Goal: Task Accomplishment & Management: Use online tool/utility

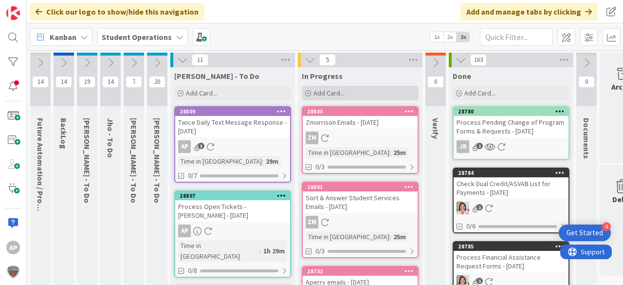
click at [367, 91] on div "Add Card..." at bounding box center [360, 93] width 117 height 15
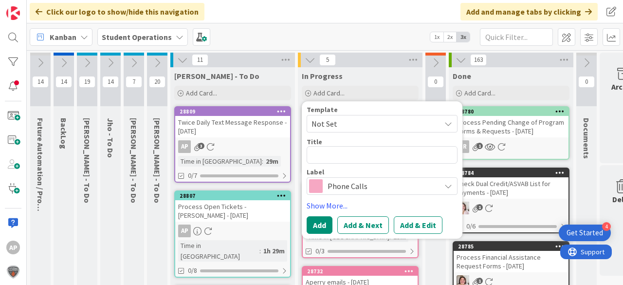
click at [369, 125] on span "Not Set" at bounding box center [373, 123] width 122 height 13
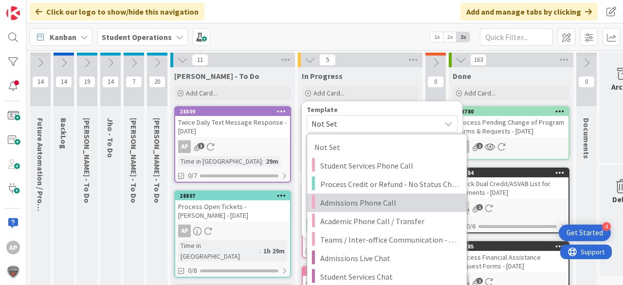
click at [400, 201] on span "Admissions Phone Call" at bounding box center [389, 202] width 139 height 13
type textarea "x"
type textarea "Admissions Phone Call"
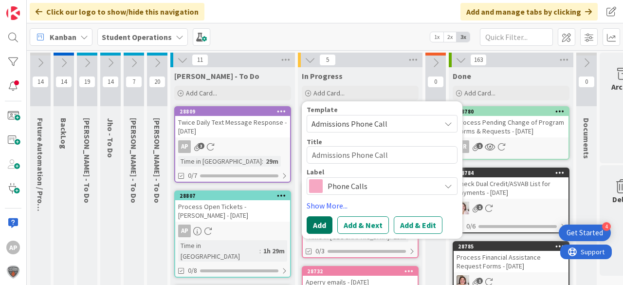
click at [320, 221] on button "Add" at bounding box center [320, 225] width 26 height 18
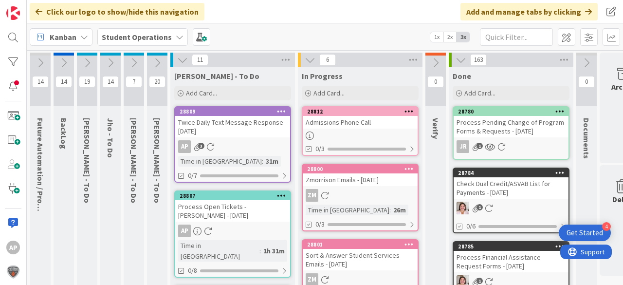
click at [390, 129] on link "28812 Admissions Phone Call 0/3" at bounding box center [360, 131] width 117 height 50
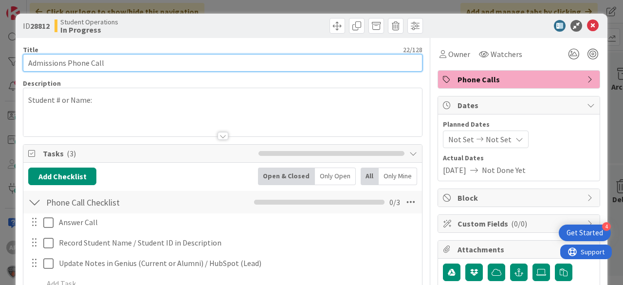
click at [152, 61] on input "Admissions Phone Call" at bounding box center [223, 63] width 400 height 18
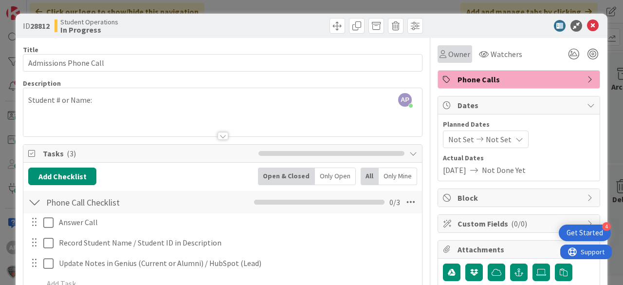
click at [440, 51] on icon at bounding box center [443, 54] width 7 height 8
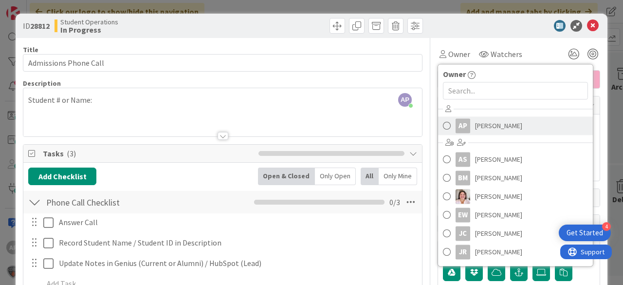
click at [481, 129] on span "[PERSON_NAME]" at bounding box center [498, 125] width 47 height 15
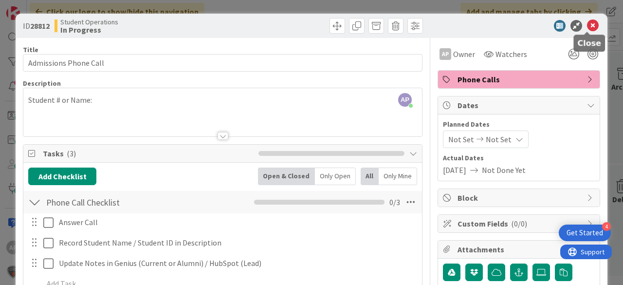
click at [588, 25] on icon at bounding box center [593, 26] width 12 height 12
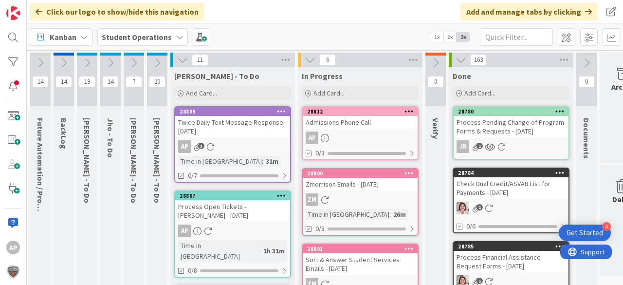
click at [385, 121] on div "Admissions Phone Call" at bounding box center [360, 122] width 115 height 13
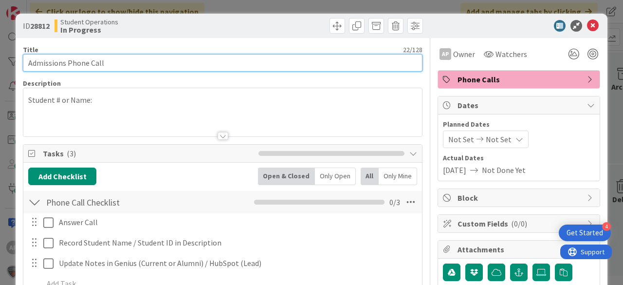
click at [159, 64] on input "Admissions Phone Call" at bounding box center [223, 63] width 400 height 18
type input "Admissions Phone Call - [PERSON_NAME]"
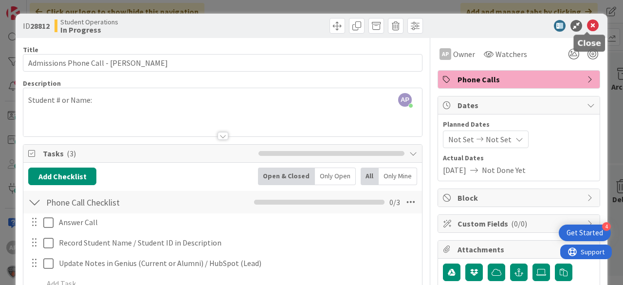
click at [587, 25] on icon at bounding box center [593, 26] width 12 height 12
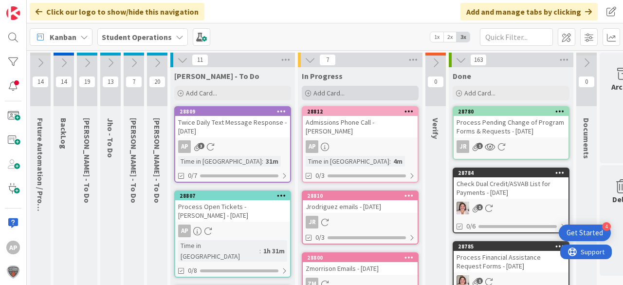
click at [332, 92] on span "Add Card..." at bounding box center [329, 93] width 31 height 9
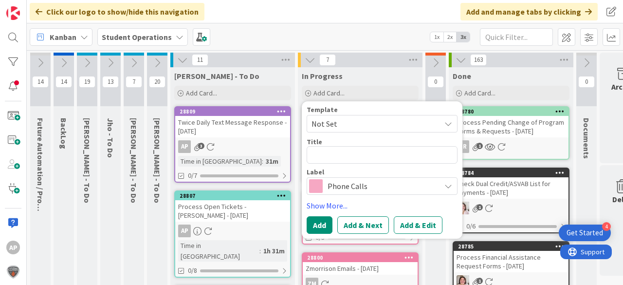
click at [350, 121] on span "Not Set" at bounding box center [373, 123] width 122 height 13
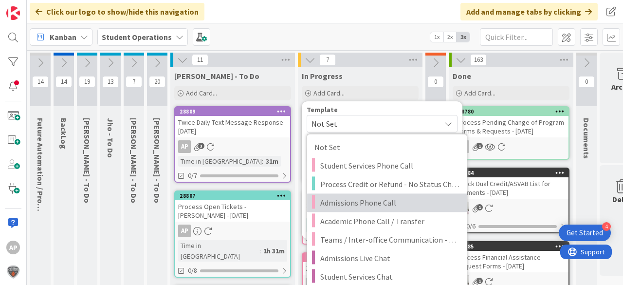
click at [379, 206] on span "Admissions Phone Call" at bounding box center [389, 202] width 139 height 13
type textarea "x"
type textarea "Admissions Phone Call"
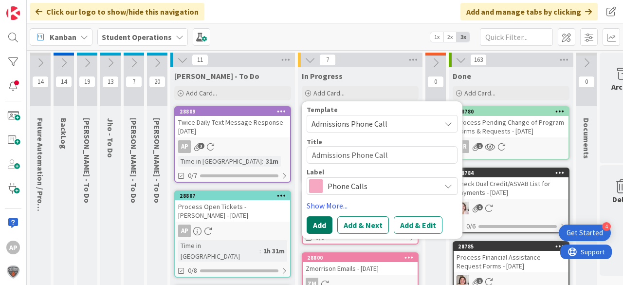
click at [325, 223] on button "Add" at bounding box center [320, 225] width 26 height 18
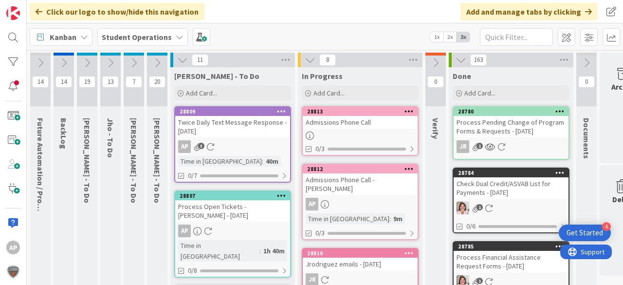
click at [376, 132] on div at bounding box center [360, 135] width 115 height 8
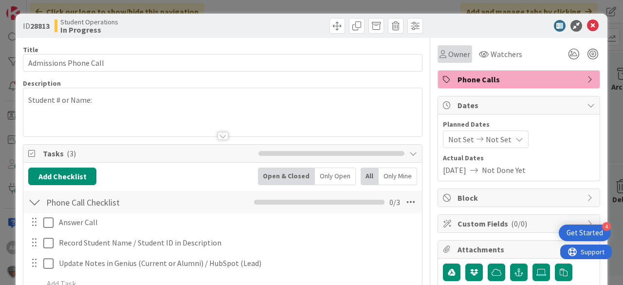
click at [449, 55] on span "Owner" at bounding box center [460, 54] width 22 height 12
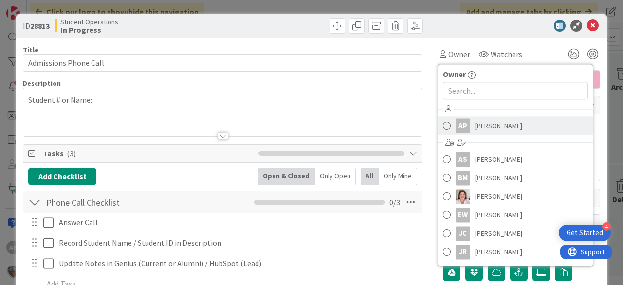
click at [511, 132] on link "AP [PERSON_NAME]" at bounding box center [515, 125] width 155 height 19
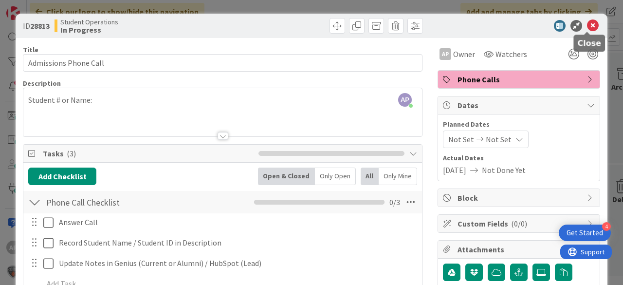
click at [588, 29] on icon at bounding box center [593, 26] width 12 height 12
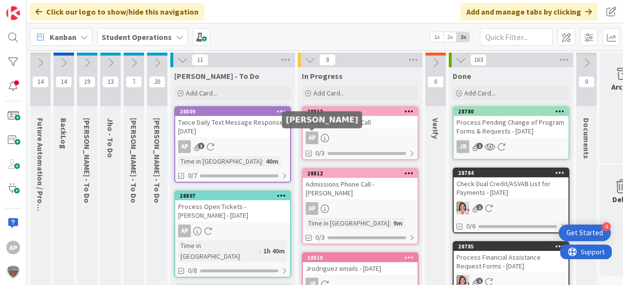
click at [352, 128] on div "Admissions Phone Call" at bounding box center [360, 122] width 115 height 13
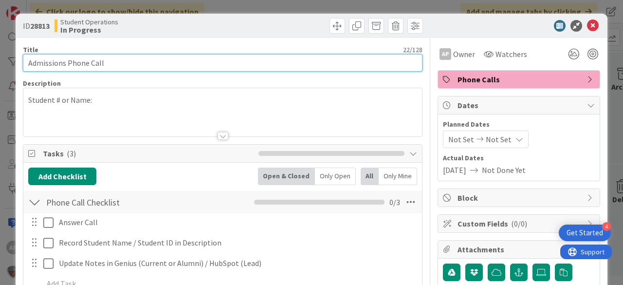
click at [286, 62] on input "Admissions Phone Call" at bounding box center [223, 63] width 400 height 18
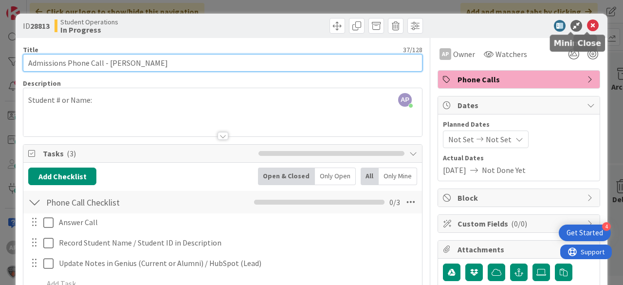
type input "Admissions Phone Call - [PERSON_NAME]"
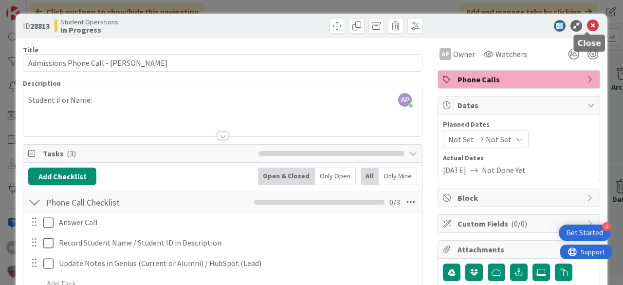
click at [587, 21] on icon at bounding box center [593, 26] width 12 height 12
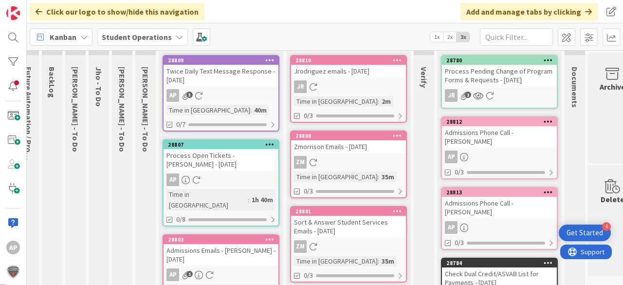
scroll to position [0, 12]
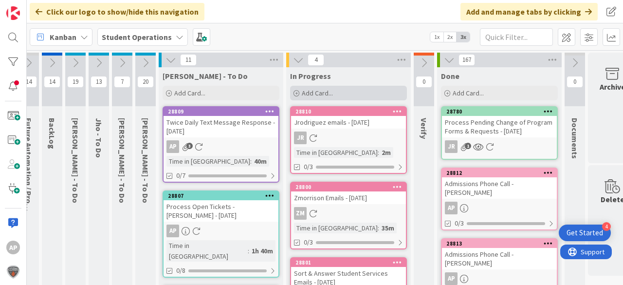
click at [306, 91] on span "Add Card..." at bounding box center [317, 93] width 31 height 9
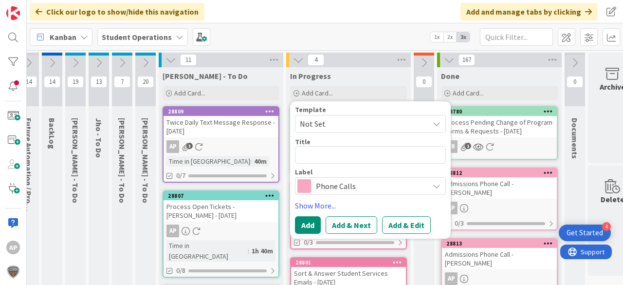
click at [327, 120] on span "Not Set" at bounding box center [361, 123] width 122 height 13
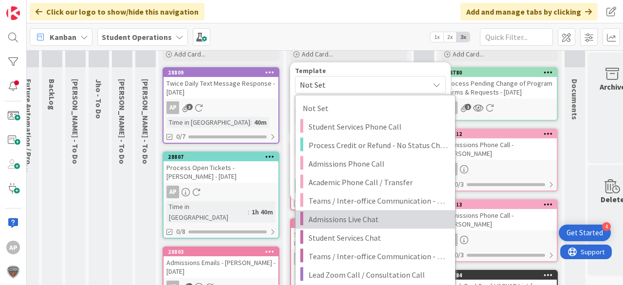
scroll to position [117, 12]
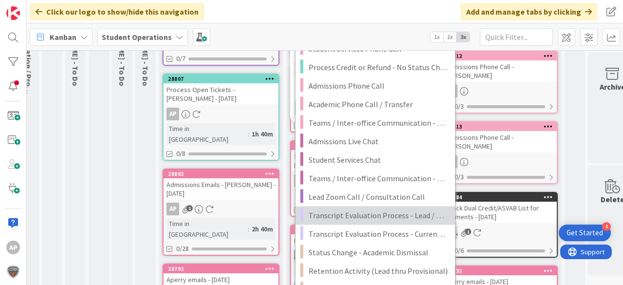
click at [423, 216] on span "Transcript Evaluation Process - Lead / New Student" at bounding box center [378, 215] width 139 height 13
type textarea "x"
type textarea "Transcript Evaluation Process - Lead / New Student"
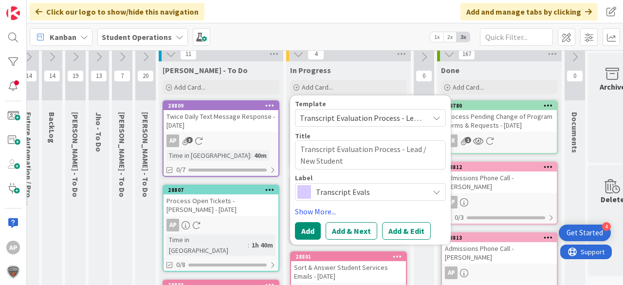
scroll to position [0, 12]
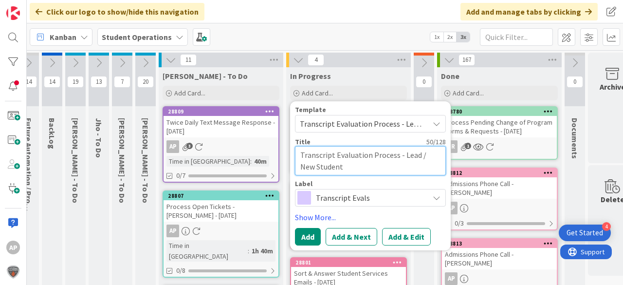
click at [385, 169] on textarea "Transcript Evaluation Process - Lead / New Student" at bounding box center [370, 160] width 151 height 29
click at [366, 168] on textarea "Transcript Evaluation Process - Lead / New Student" at bounding box center [370, 160] width 151 height 29
type textarea "x"
type textarea "Transcript Evaluation Process - Lead / New Student"
type textarea "x"
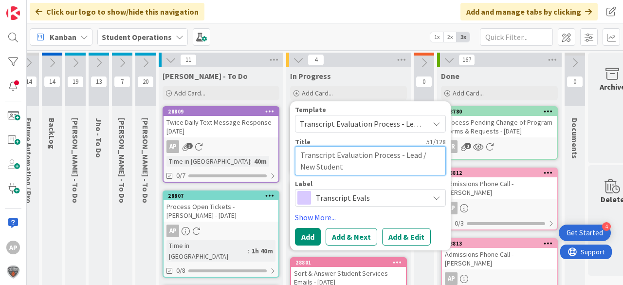
type textarea "Transcript Evaluation Process - Lead / New Student -"
type textarea "x"
type textarea "Transcript Evaluation Process - Lead / New Student - M"
type textarea "x"
type textarea "Transcript Evaluation Process - Lead / New Student - MK"
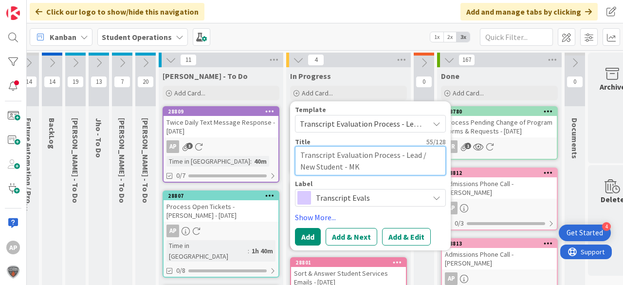
type textarea "x"
type textarea "Transcript Evaluation Process - Lead / New Student - M"
type textarea "x"
type textarea "Transcript Evaluation Process - Lead / New Student - Mu"
type textarea "x"
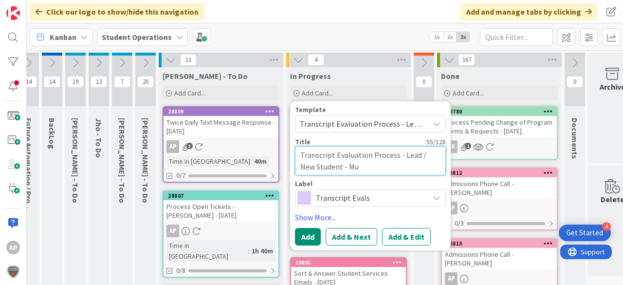
type textarea "Transcript Evaluation Process - Lead / New Student - Muh"
type textarea "x"
type textarea "Transcript Evaluation Process - Lead / New Student - [PERSON_NAME]"
type textarea "x"
type textarea "Transcript Evaluation Process - Lead / New Student - [PERSON_NAME]"
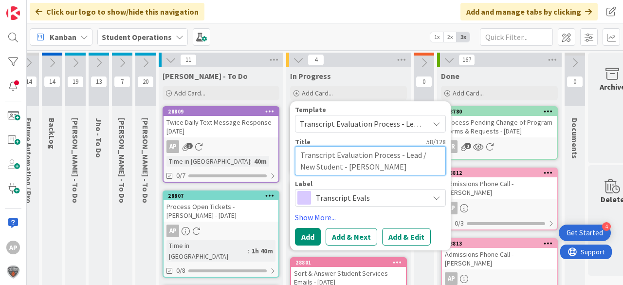
type textarea "x"
type textarea "Transcript Evaluation Process - Lead / New Student - Muhamm"
type textarea "x"
type textarea "Transcript Evaluation Process - Lead / New Student - Muhamma"
type textarea "x"
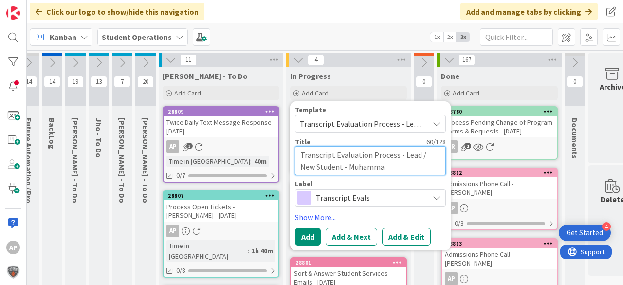
type textarea "Transcript Evaluation Process - Lead / New Student - [PERSON_NAME]"
type textarea "x"
type textarea "Transcript Evaluation Process - Lead / New Student - [PERSON_NAME]"
type textarea "x"
type textarea "Transcript Evaluation Process - Lead / New Student - [PERSON_NAME]"
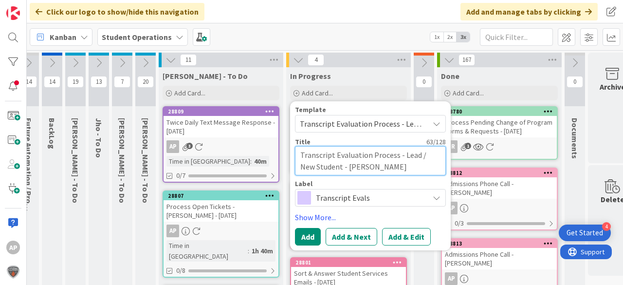
type textarea "x"
type textarea "Transcript Evaluation Process - Lead / New Student - [PERSON_NAME]"
type textarea "x"
type textarea "Transcript Evaluation Process - Lead / New Student - [PERSON_NAME]"
type textarea "x"
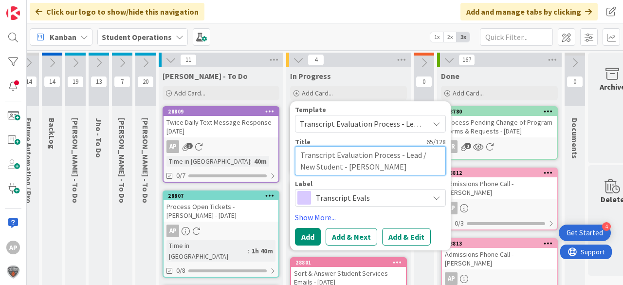
type textarea "Transcript Evaluation Process - Lead / New Student - [PERSON_NAME]"
type textarea "x"
type textarea "Transcript Evaluation Process - Lead / New Student - [PERSON_NAME]"
type textarea "x"
type textarea "Transcript Evaluation Process - Lead / New Student - [PERSON_NAME]"
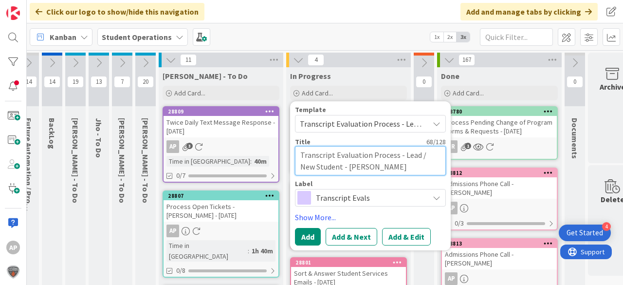
type textarea "x"
type textarea "Transcript Evaluation Process - Lead / New Student - [PERSON_NAME]"
type textarea "x"
type textarea "Transcript Evaluation Process - Lead / New Student - [PERSON_NAME]"
type textarea "x"
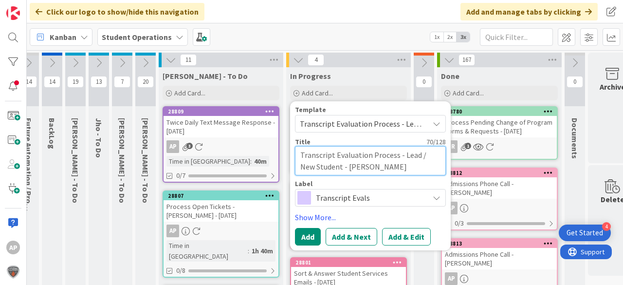
type textarea "Transcript Evaluation Process - Lead / New Student - [PERSON_NAME]"
type textarea "x"
type textarea "Transcript Evaluation Process - Lead / New Student - [PERSON_NAME]"
type textarea "x"
type textarea "Transcript Evaluation Process - Lead / New Student - [PERSON_NAME]"
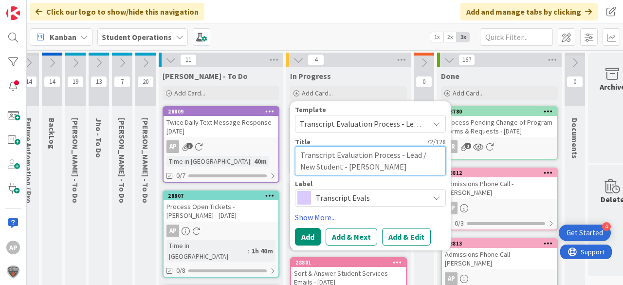
type textarea "x"
type textarea "Transcript Evaluation Process - Lead / New Student - [PERSON_NAME]"
type textarea "x"
type textarea "Transcript Evaluation Process - Lead / New Student - [PERSON_NAME]"
type textarea "x"
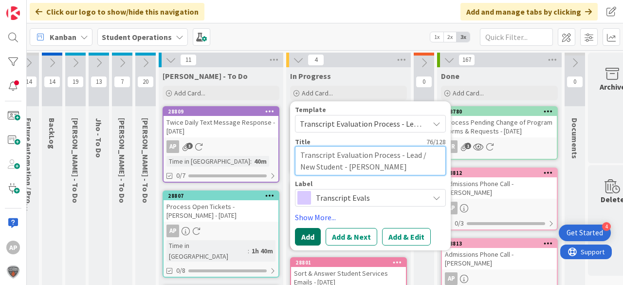
type textarea "Transcript Evaluation Process - Lead / New Student - [PERSON_NAME]"
click at [312, 234] on button "Add" at bounding box center [308, 237] width 26 height 18
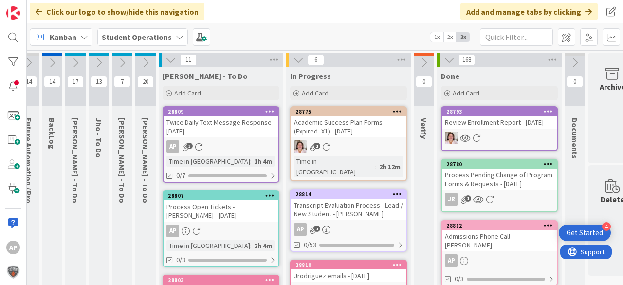
click at [348, 199] on div "Transcript Evaluation Process - Lead / New Student - [PERSON_NAME]" at bounding box center [348, 209] width 115 height 21
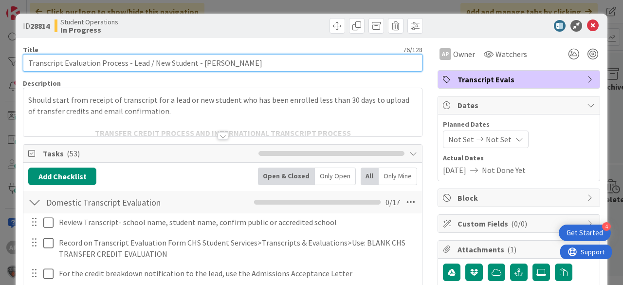
drag, startPoint x: 199, startPoint y: 60, endPoint x: 295, endPoint y: 62, distance: 96.4
click at [295, 62] on input "Transcript Evaluation Process - Lead / New Student - [PERSON_NAME]" at bounding box center [223, 63] width 400 height 18
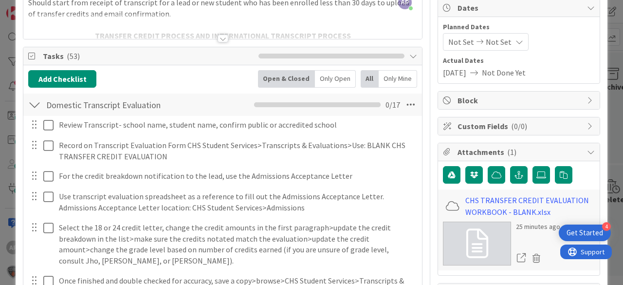
scroll to position [117, 0]
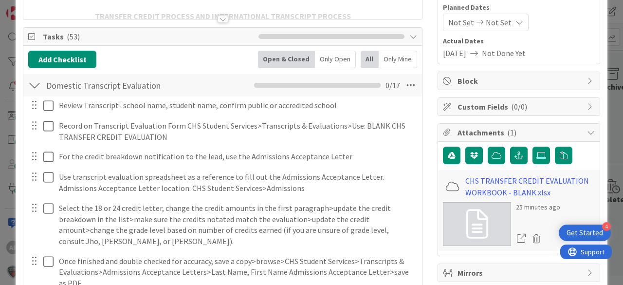
click at [32, 82] on div at bounding box center [34, 85] width 13 height 18
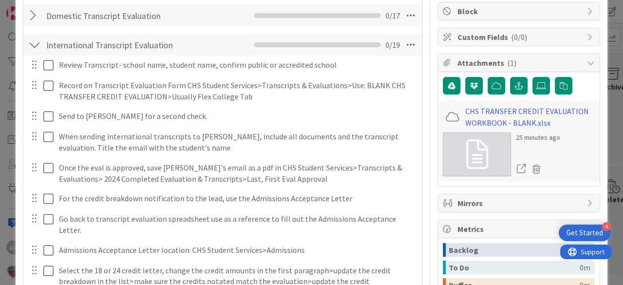
scroll to position [195, 0]
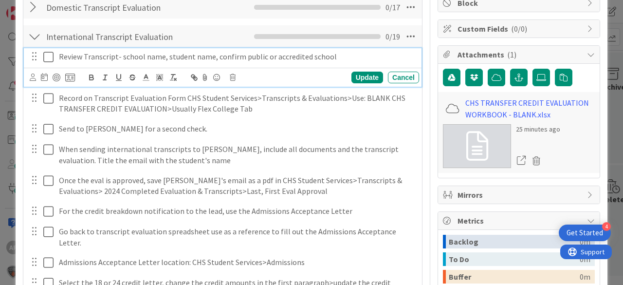
click at [49, 54] on icon at bounding box center [48, 57] width 10 height 12
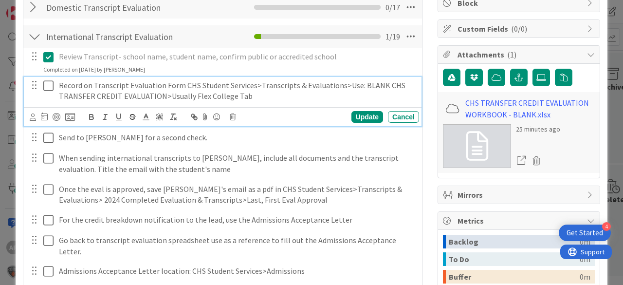
click at [49, 82] on icon at bounding box center [48, 86] width 10 height 12
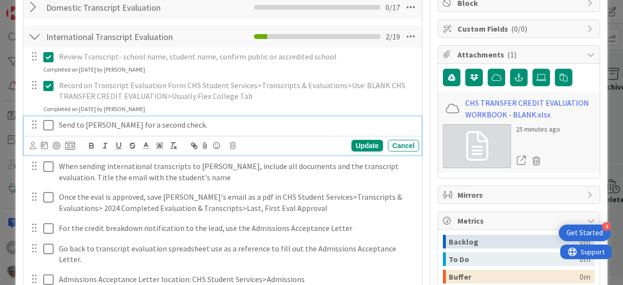
click at [51, 122] on icon at bounding box center [48, 125] width 10 height 12
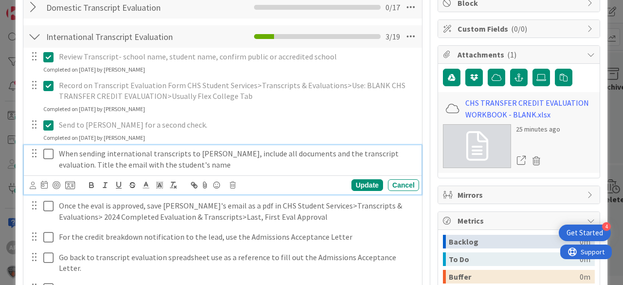
click at [51, 151] on icon at bounding box center [48, 154] width 10 height 12
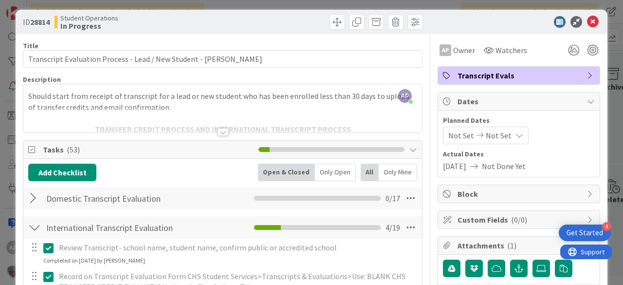
scroll to position [0, 0]
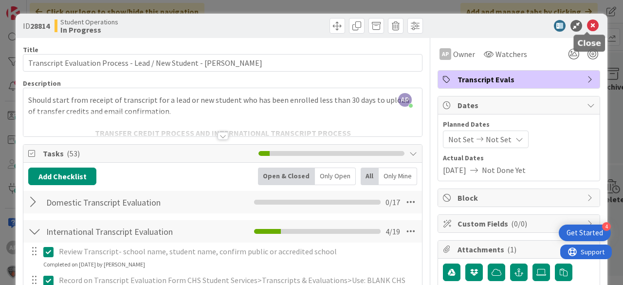
click at [588, 26] on icon at bounding box center [593, 26] width 12 height 12
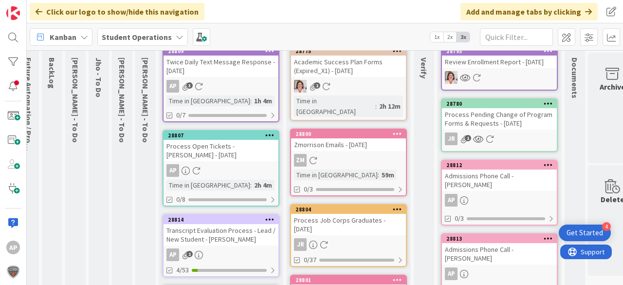
scroll to position [0, 12]
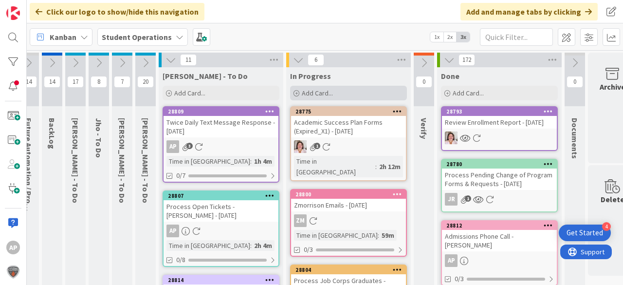
click at [332, 88] on div "Add Card..." at bounding box center [348, 93] width 117 height 15
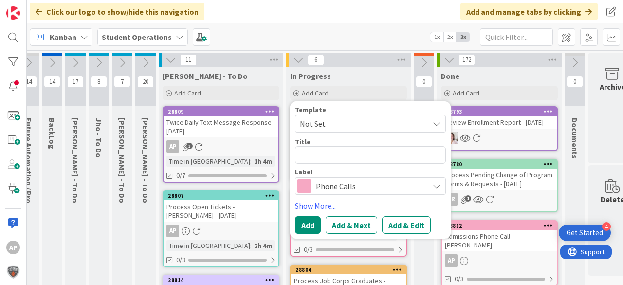
click at [392, 127] on span "Not Set" at bounding box center [361, 123] width 122 height 13
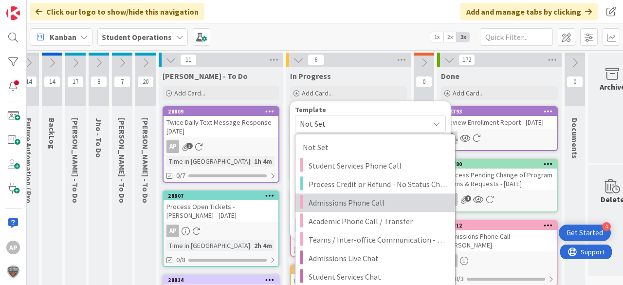
click at [404, 205] on span "Admissions Phone Call" at bounding box center [378, 202] width 139 height 13
type textarea "x"
type textarea "Admissions Phone Call"
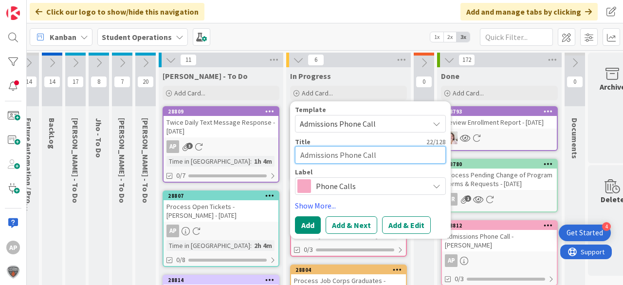
click at [397, 153] on textarea "Admissions Phone Call" at bounding box center [370, 155] width 151 height 18
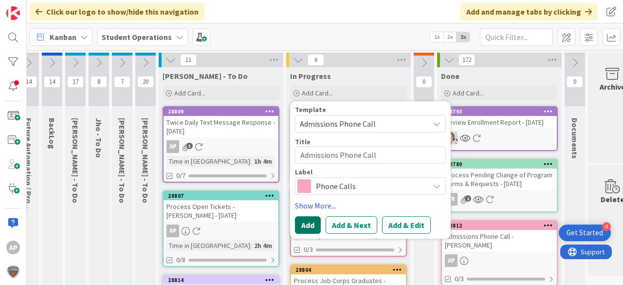
click at [313, 218] on button "Add" at bounding box center [308, 225] width 26 height 18
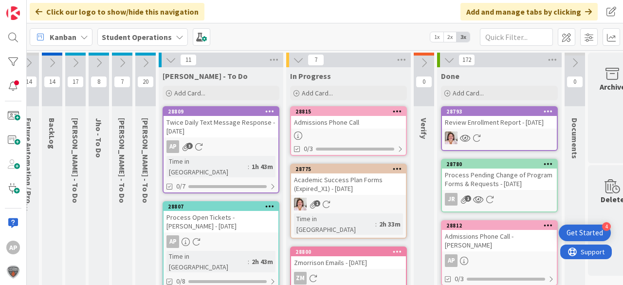
click at [335, 127] on div "Admissions Phone Call" at bounding box center [348, 122] width 115 height 13
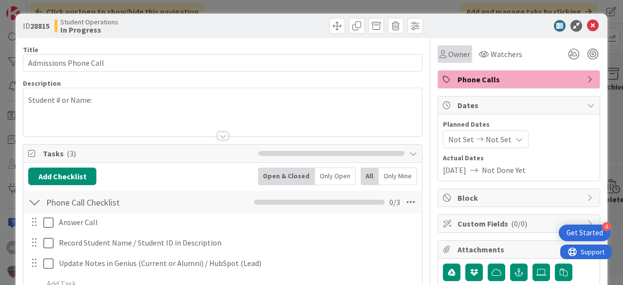
click at [454, 48] on span "Owner" at bounding box center [460, 54] width 22 height 12
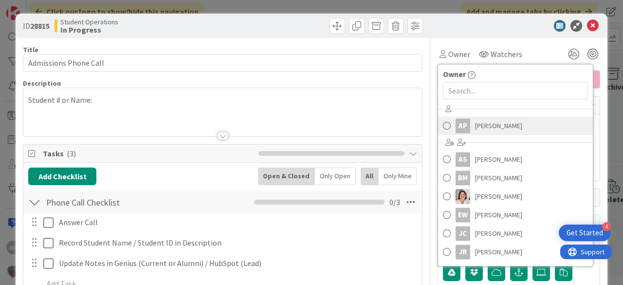
click at [494, 131] on span "[PERSON_NAME]" at bounding box center [498, 125] width 47 height 15
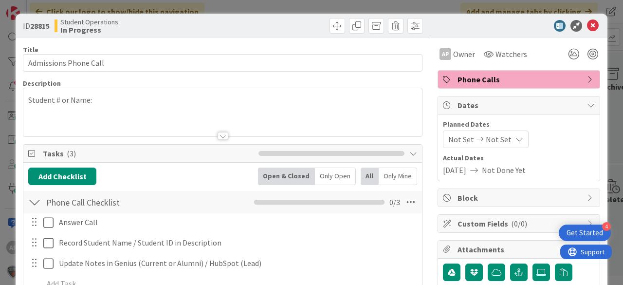
click at [591, 21] on icon at bounding box center [593, 26] width 12 height 12
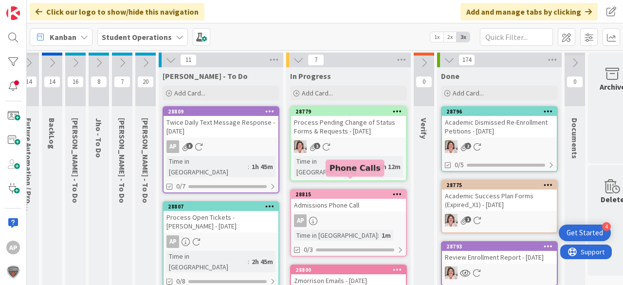
click at [338, 199] on div "Admissions Phone Call" at bounding box center [348, 205] width 115 height 13
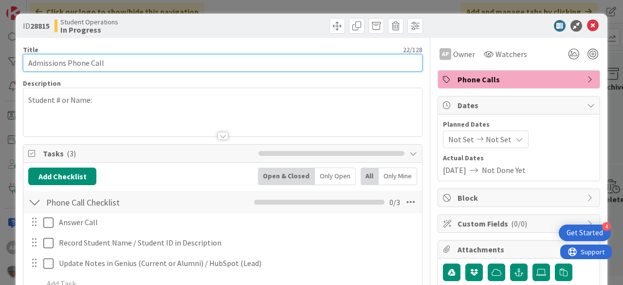
click at [177, 58] on input "Admissions Phone Call" at bounding box center [223, 63] width 400 height 18
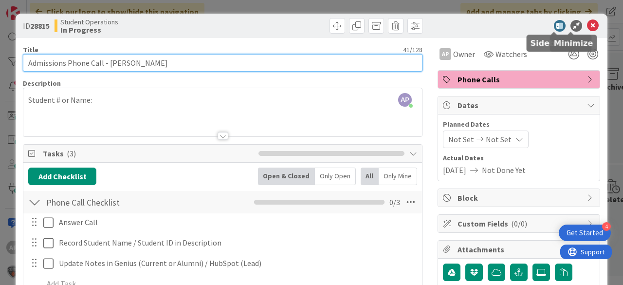
type input "Admissions Phone Call - [PERSON_NAME]"
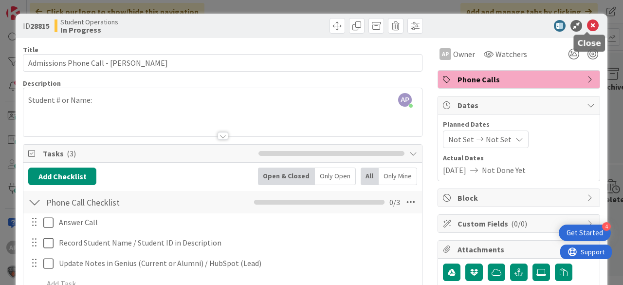
click at [588, 24] on icon at bounding box center [593, 26] width 12 height 12
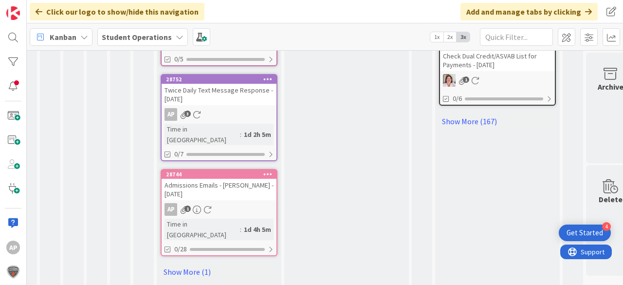
scroll to position [682, 14]
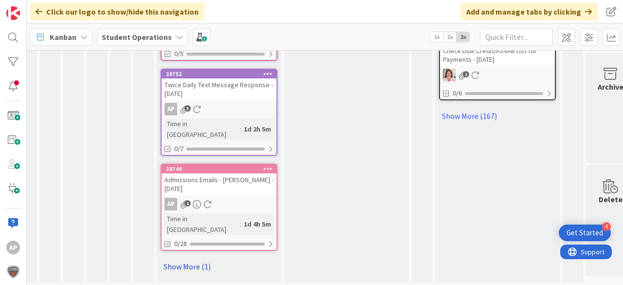
click at [204, 259] on link "Show More (1)" at bounding box center [219, 267] width 117 height 16
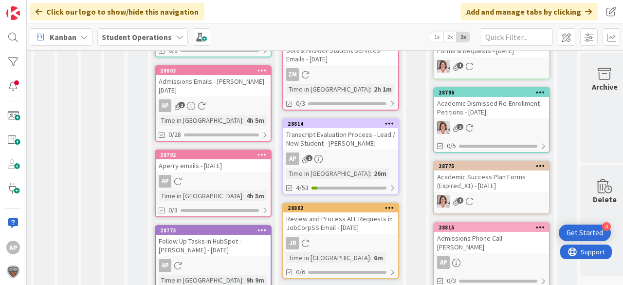
scroll to position [248, 19]
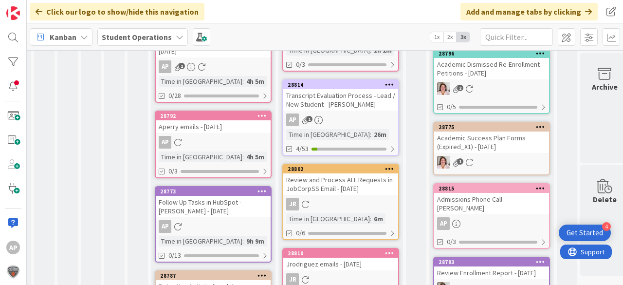
click at [368, 111] on div "Transcript Evaluation Process - Lead / New Student - [PERSON_NAME]" at bounding box center [340, 99] width 115 height 21
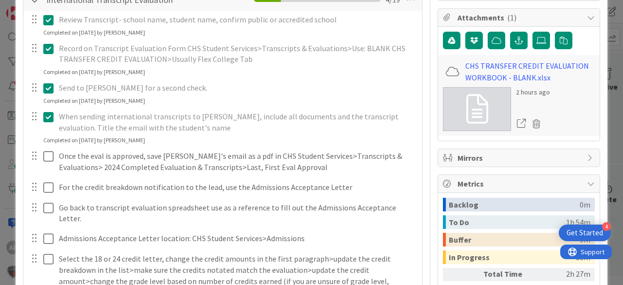
scroll to position [234, 0]
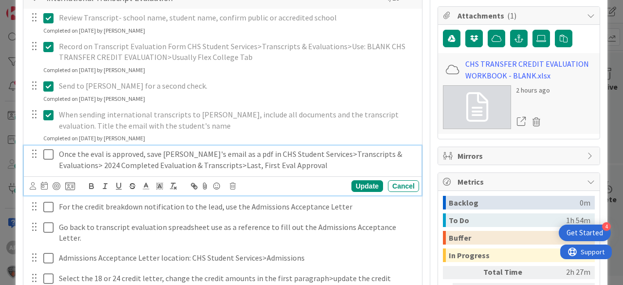
click at [51, 154] on icon at bounding box center [48, 155] width 10 height 12
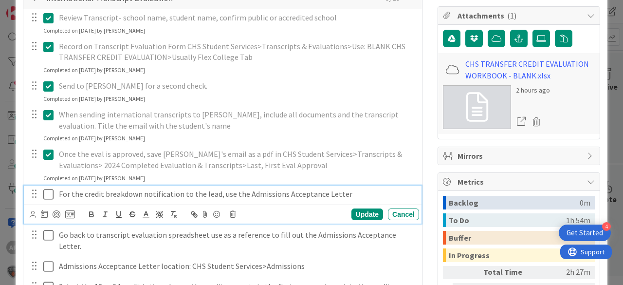
click at [48, 193] on icon at bounding box center [48, 194] width 10 height 12
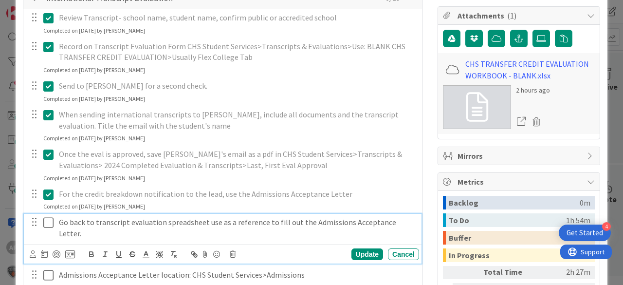
click at [51, 219] on icon at bounding box center [48, 223] width 10 height 12
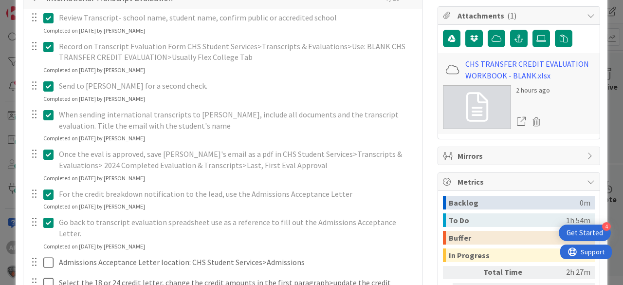
scroll to position [429, 0]
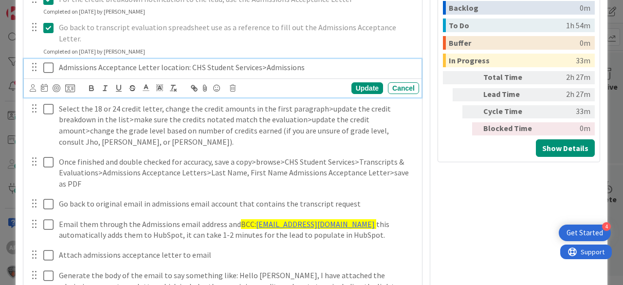
click at [47, 62] on icon at bounding box center [48, 68] width 10 height 12
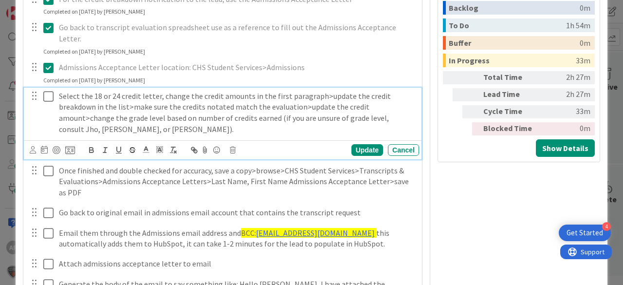
click at [45, 91] on icon at bounding box center [48, 97] width 10 height 12
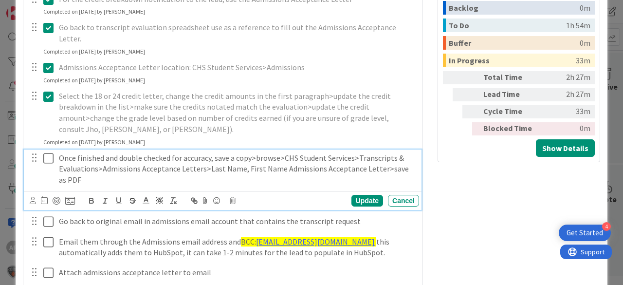
click at [47, 152] on icon at bounding box center [48, 158] width 10 height 12
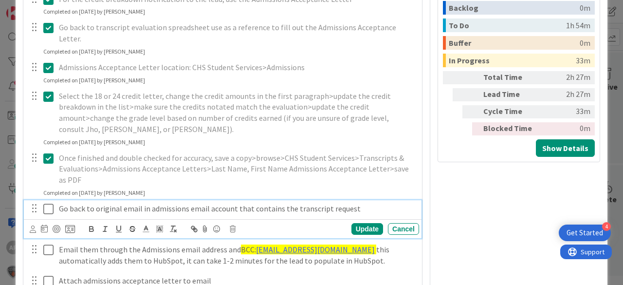
click at [47, 203] on icon at bounding box center [48, 209] width 10 height 12
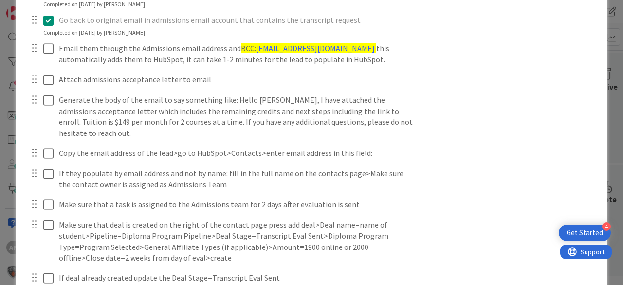
scroll to position [623, 0]
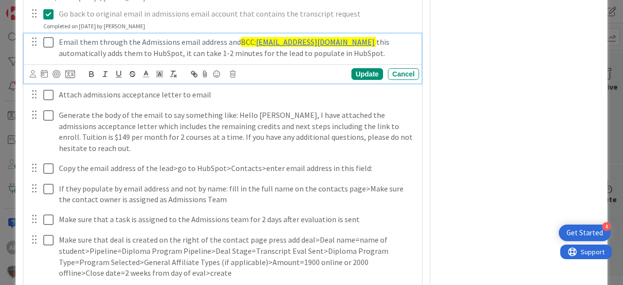
click at [48, 37] on icon at bounding box center [48, 43] width 10 height 12
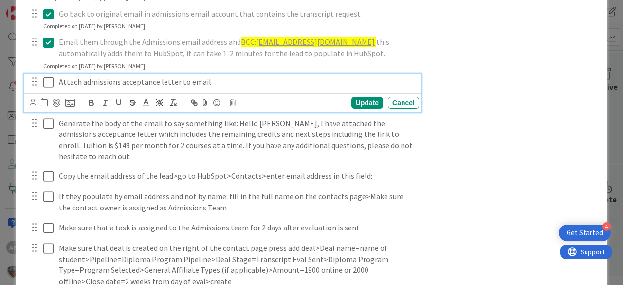
click at [51, 76] on icon at bounding box center [48, 82] width 10 height 12
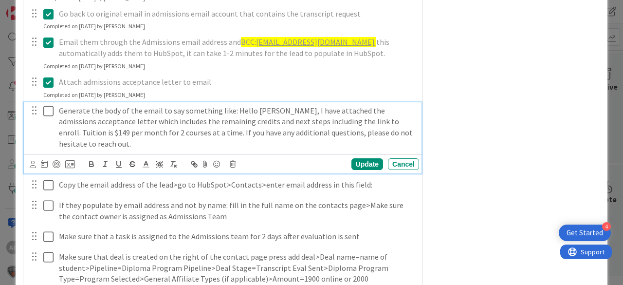
click at [51, 105] on icon at bounding box center [48, 111] width 10 height 12
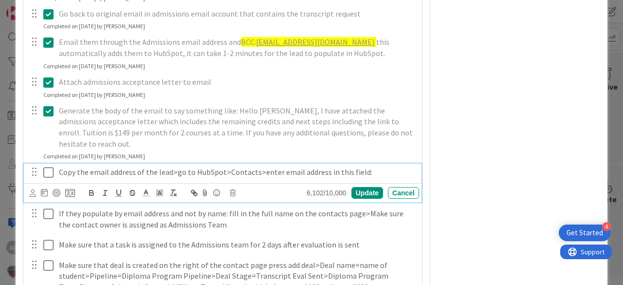
click at [48, 167] on icon at bounding box center [48, 173] width 10 height 12
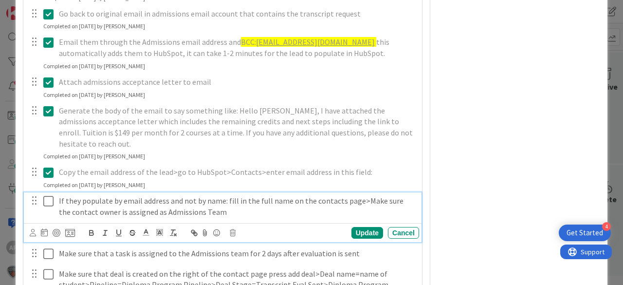
click at [49, 195] on icon at bounding box center [48, 201] width 10 height 12
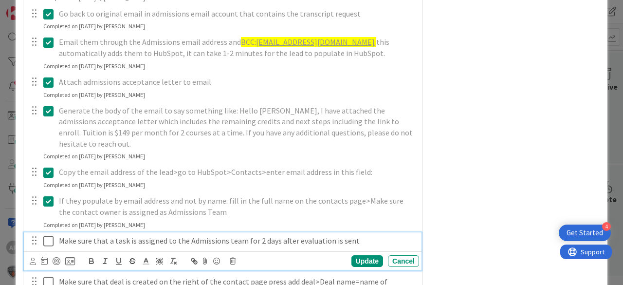
click at [49, 235] on icon at bounding box center [48, 241] width 10 height 12
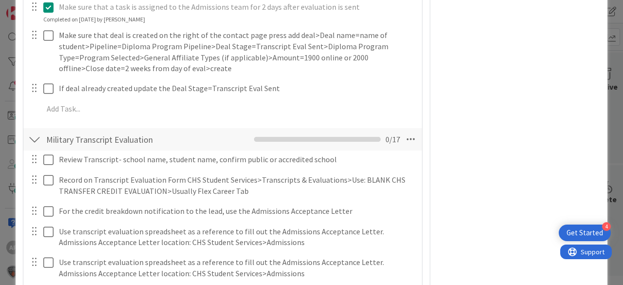
scroll to position [857, 0]
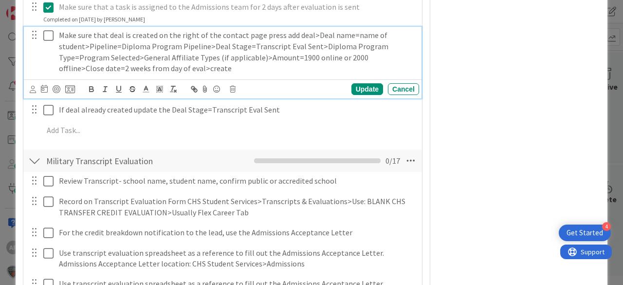
click at [48, 30] on icon at bounding box center [48, 36] width 10 height 12
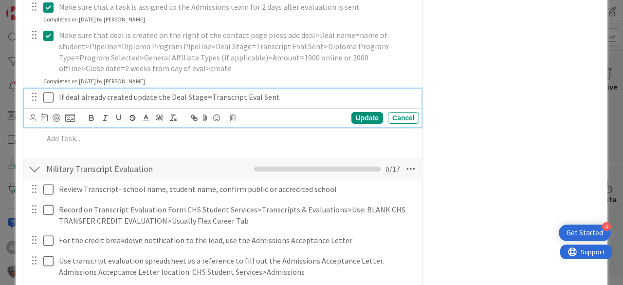
click at [51, 92] on icon at bounding box center [48, 98] width 10 height 12
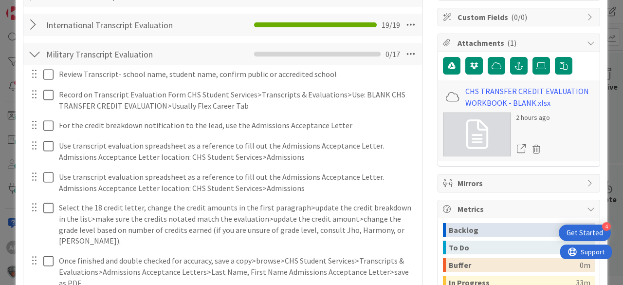
scroll to position [0, 0]
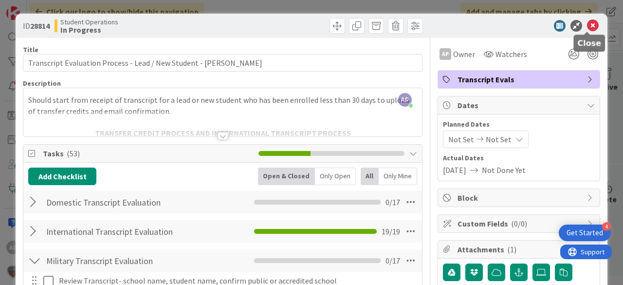
click at [587, 22] on icon at bounding box center [593, 26] width 12 height 12
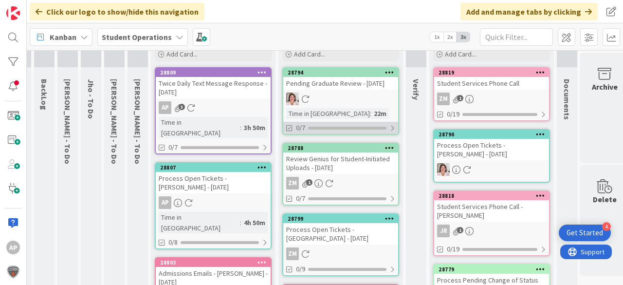
scroll to position [0, 19]
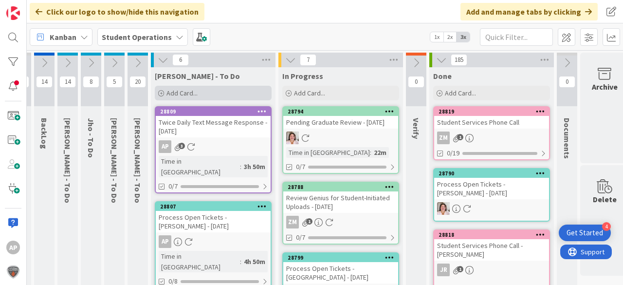
click at [217, 95] on div "Add Card..." at bounding box center [213, 93] width 117 height 15
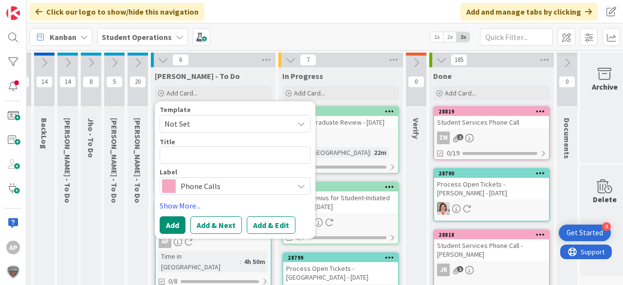
click at [197, 121] on span "Not Set" at bounding box center [226, 123] width 122 height 13
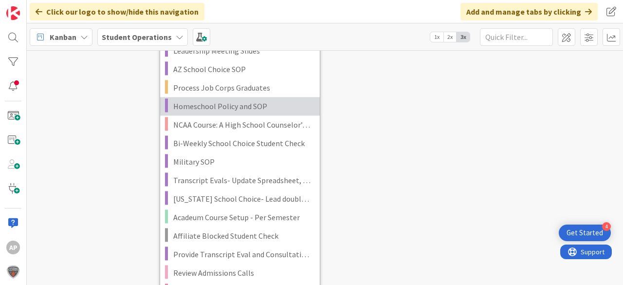
scroll to position [2104, 19]
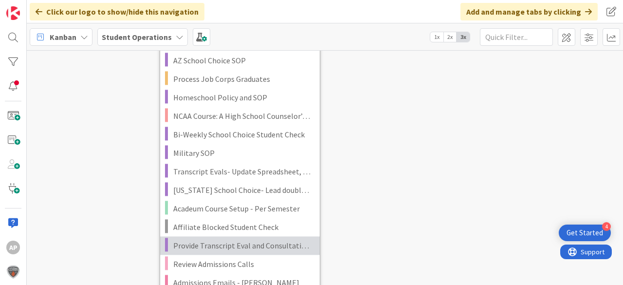
click at [283, 241] on span "Provide Transcript Eval and Consultation Call Data" at bounding box center [242, 245] width 139 height 13
type textarea "x"
type textarea "Provide Transcript Eval and Consultation Call Data"
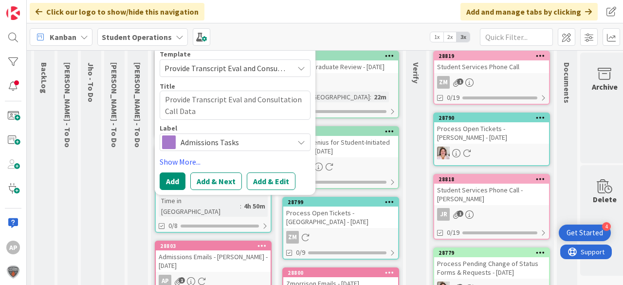
scroll to position [0, 19]
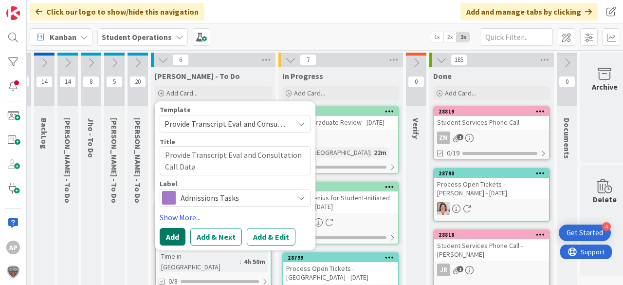
click at [177, 234] on button "Add" at bounding box center [173, 237] width 26 height 18
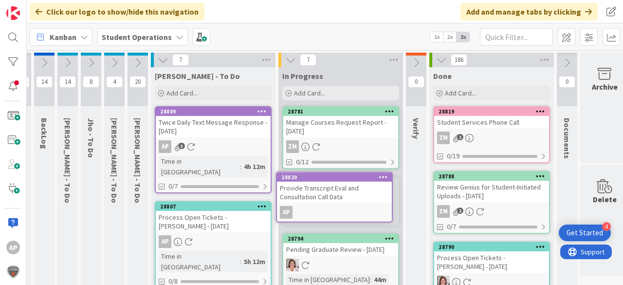
scroll to position [6, 19]
